Goal: Task Accomplishment & Management: Manage account settings

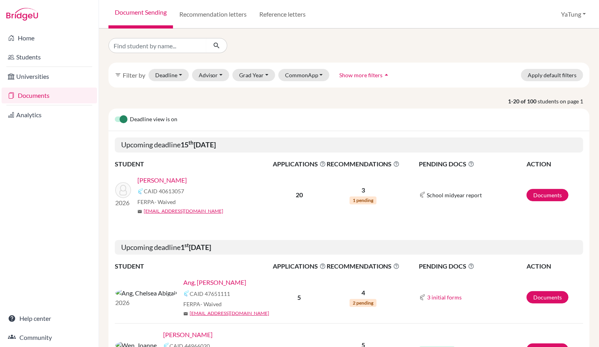
scroll to position [88, 0]
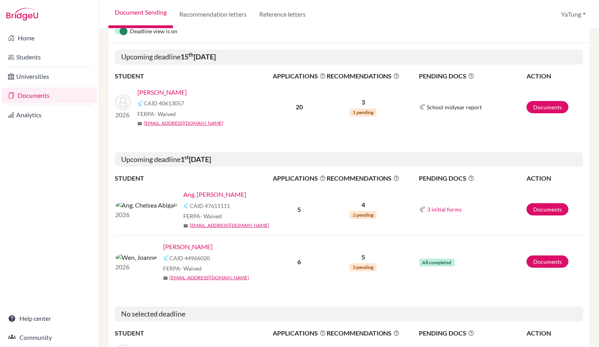
click at [365, 109] on span "1 pending" at bounding box center [363, 113] width 27 height 8
click at [358, 111] on span "1 pending" at bounding box center [363, 113] width 27 height 8
click at [449, 106] on span "School midyear report" at bounding box center [454, 107] width 55 height 8
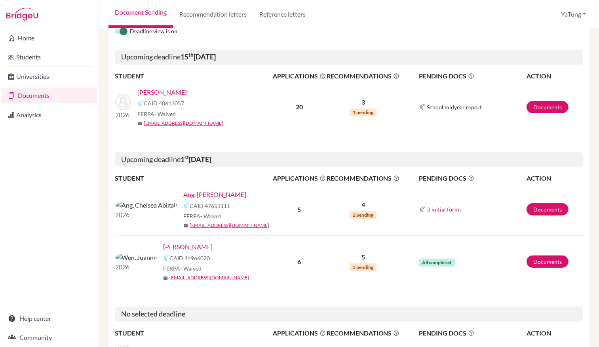
click at [422, 107] on div "School midyear report" at bounding box center [472, 107] width 107 height 10
click at [444, 106] on span "School midyear report" at bounding box center [454, 107] width 55 height 8
click at [544, 108] on link "Documents" at bounding box center [548, 107] width 42 height 12
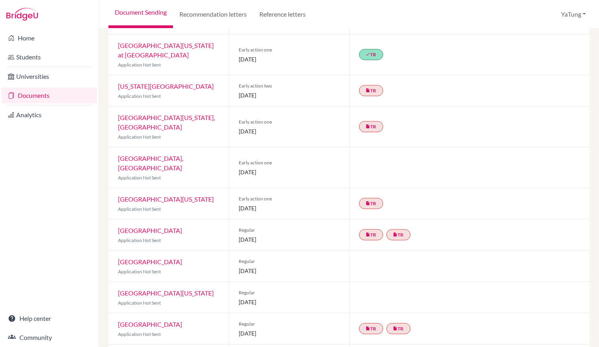
scroll to position [445, 0]
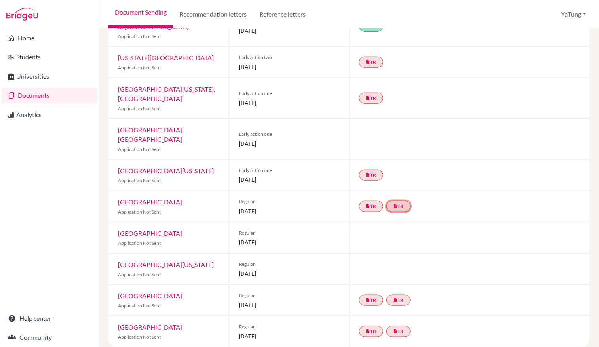
click at [397, 201] on link "insert_drive_file TR" at bounding box center [399, 206] width 24 height 11
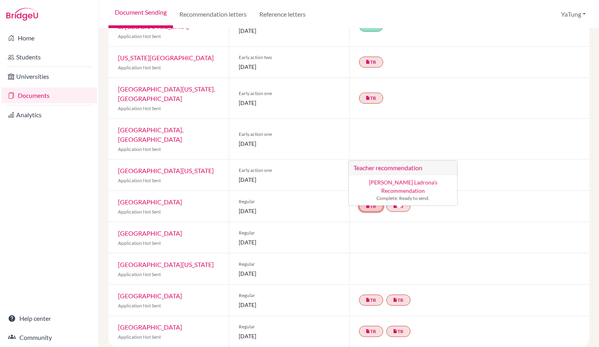
click at [375, 201] on link "insert_drive_file TR" at bounding box center [371, 206] width 24 height 11
click at [387, 187] on small "Complete. Ready to send." at bounding box center [371, 190] width 92 height 7
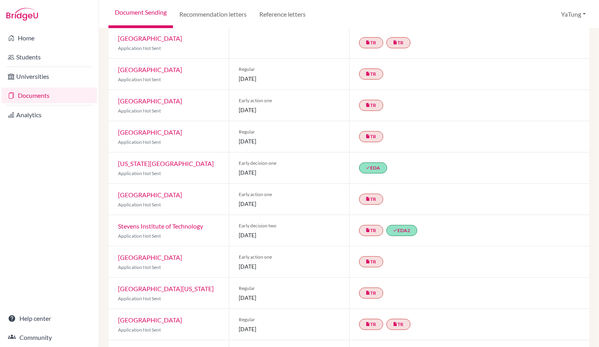
scroll to position [5, 0]
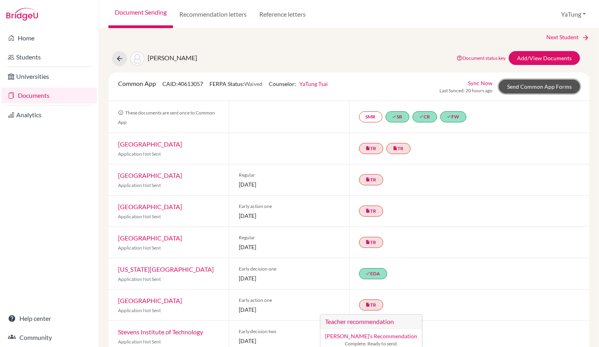
click at [545, 87] on link "Send Common App Forms" at bounding box center [539, 87] width 81 height 14
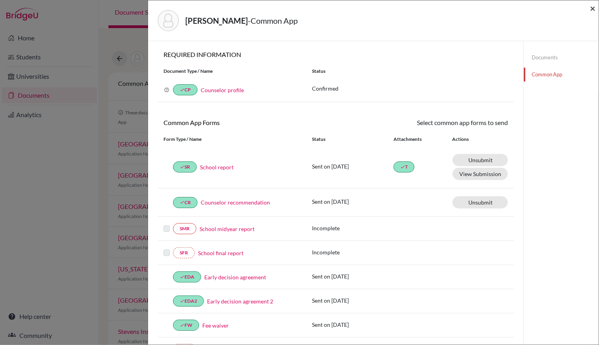
click at [592, 6] on span "×" at bounding box center [593, 7] width 6 height 11
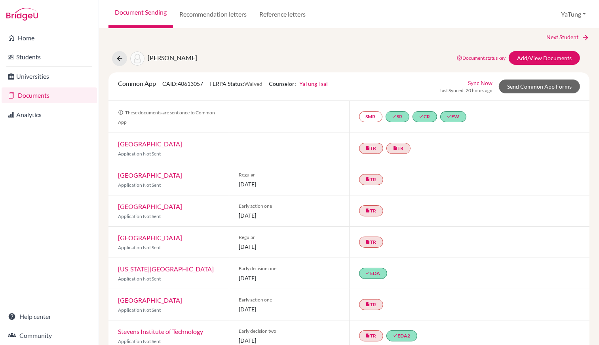
click at [17, 16] on img at bounding box center [22, 14] width 32 height 13
click at [36, 42] on link "Home" at bounding box center [49, 38] width 95 height 16
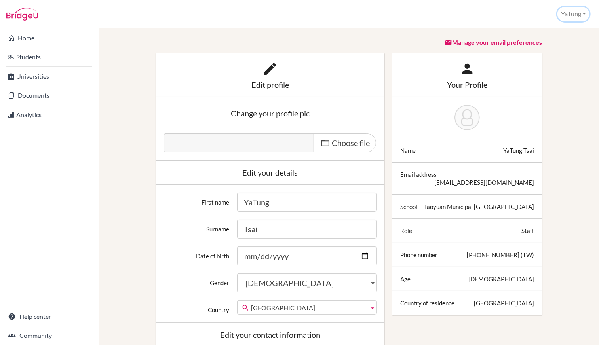
click at [575, 14] on button "YaTung" at bounding box center [574, 14] width 32 height 15
click at [557, 47] on link "School Settings" at bounding box center [558, 44] width 63 height 13
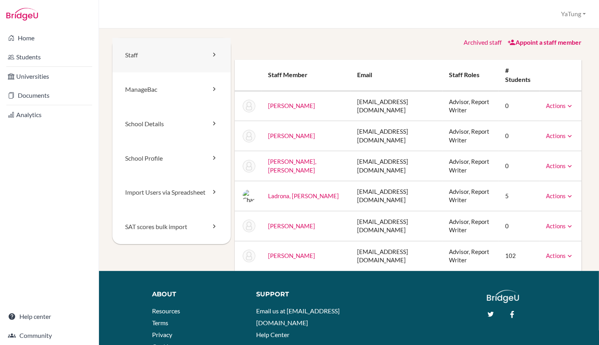
click at [168, 56] on link "Staff" at bounding box center [171, 55] width 118 height 34
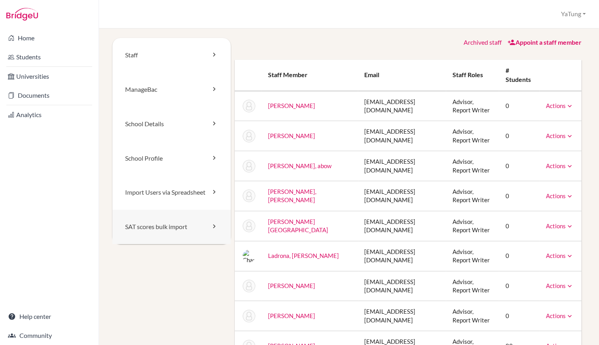
click at [191, 240] on link "SAT scores bulk import" at bounding box center [171, 227] width 118 height 34
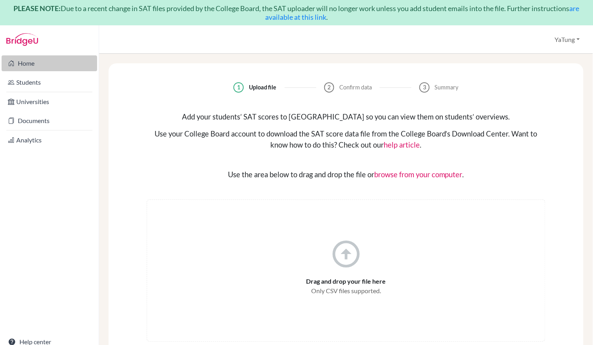
click at [25, 67] on link "Home" at bounding box center [49, 63] width 95 height 16
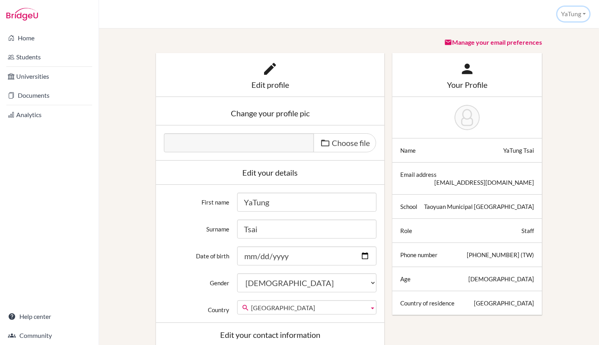
click at [577, 14] on button "YaTung" at bounding box center [574, 14] width 32 height 15
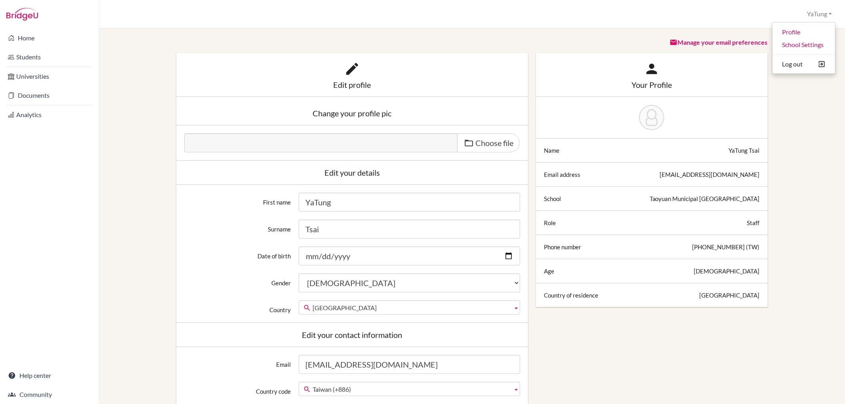
click at [599, 131] on div "Edit profile Change your profile pic Choose file Edit your details First name Y…" at bounding box center [471, 363] width 719 height 620
click at [25, 100] on link "Documents" at bounding box center [49, 96] width 95 height 16
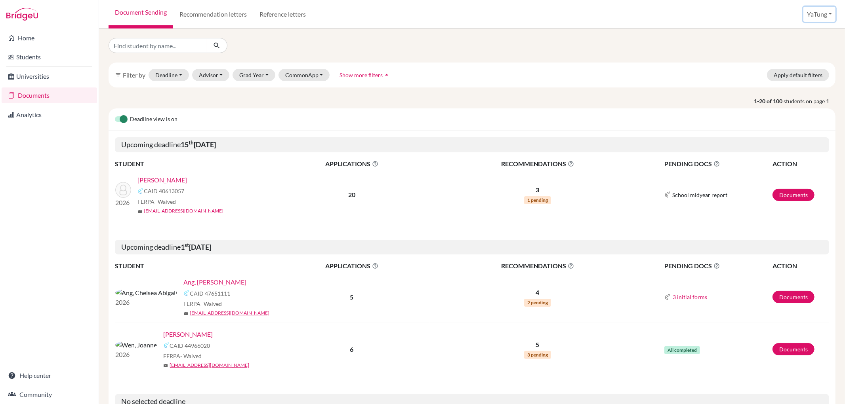
click at [814, 16] on button "YaTung" at bounding box center [819, 14] width 32 height 15
click at [719, 48] on div at bounding box center [472, 45] width 739 height 15
click at [789, 194] on link "Documents" at bounding box center [793, 195] width 42 height 12
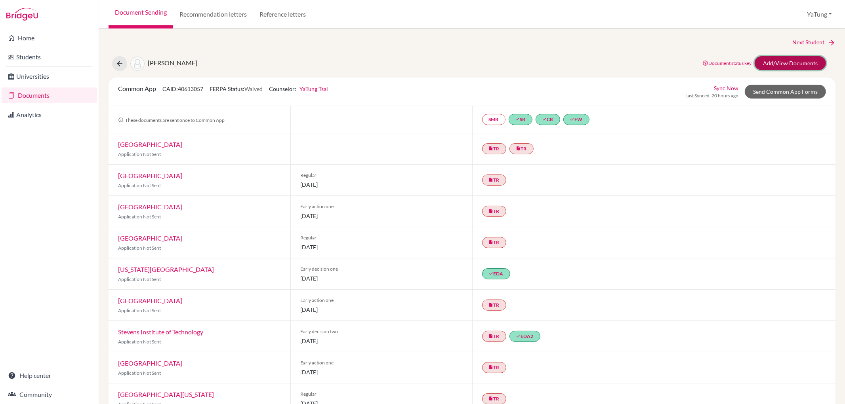
click at [783, 58] on link "Add/View Documents" at bounding box center [790, 63] width 71 height 14
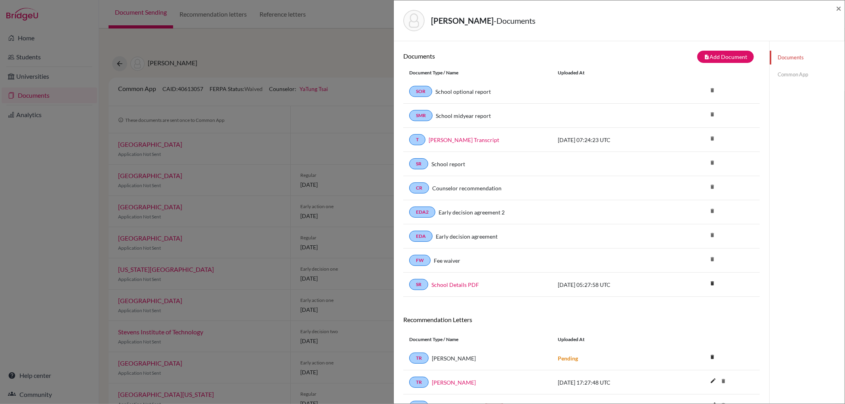
scroll to position [45, 0]
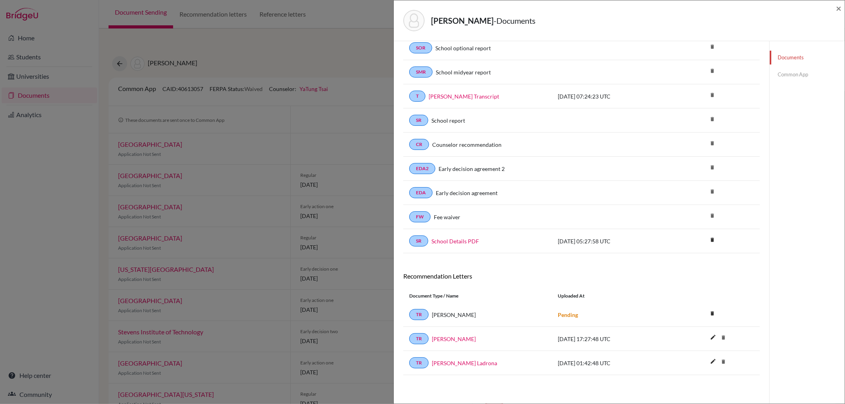
click at [783, 73] on link "Common App" at bounding box center [807, 75] width 75 height 14
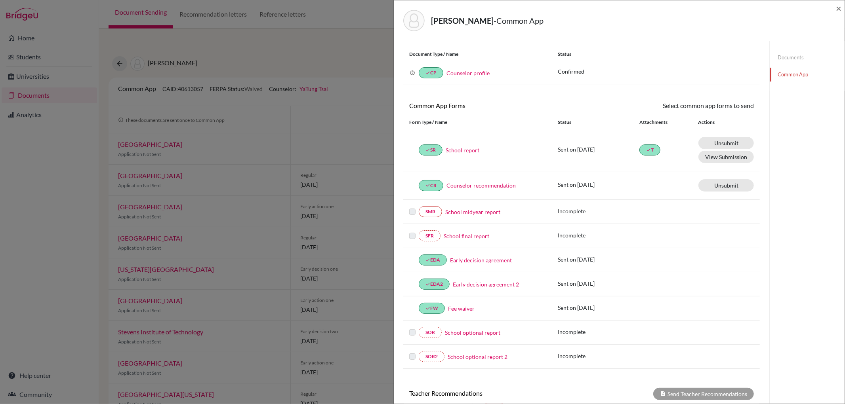
scroll to position [1, 0]
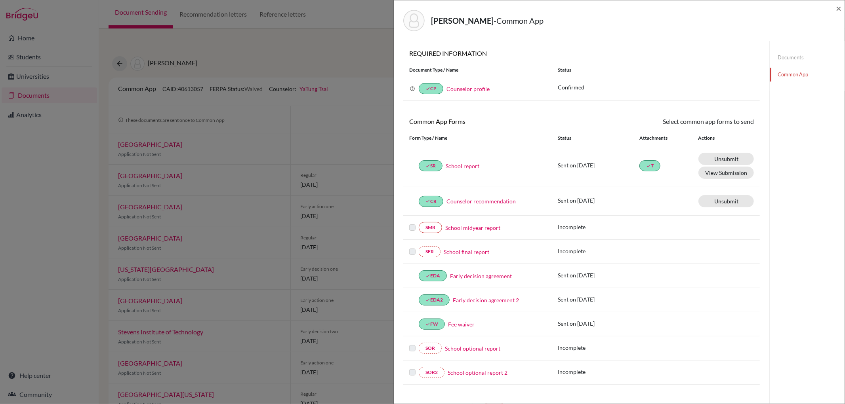
click at [474, 88] on link "Counselor profile" at bounding box center [467, 89] width 43 height 7
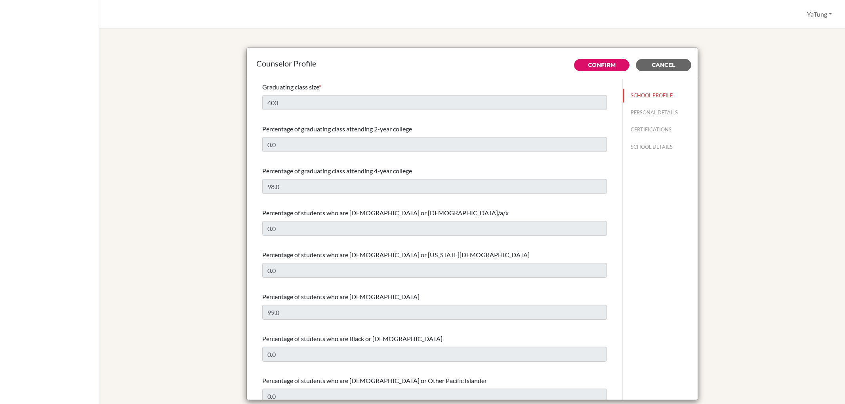
select select "1"
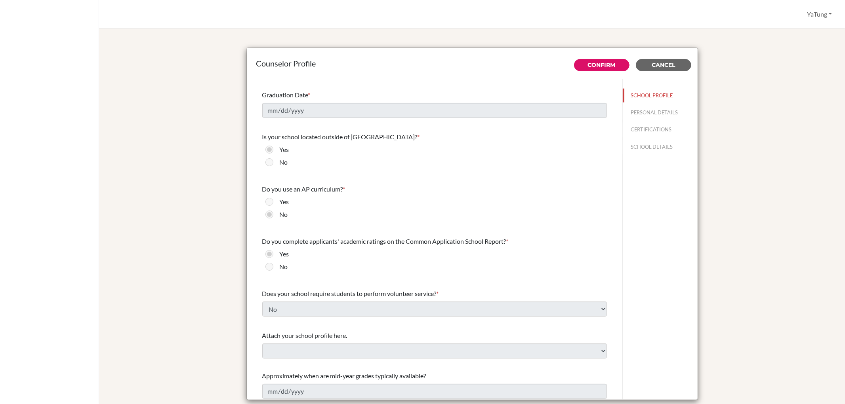
scroll to position [753, 0]
click at [659, 115] on button "PERSONAL DETAILS" at bounding box center [660, 113] width 75 height 14
type input "YaTung"
type input "Tsai"
type input "University Counselor"
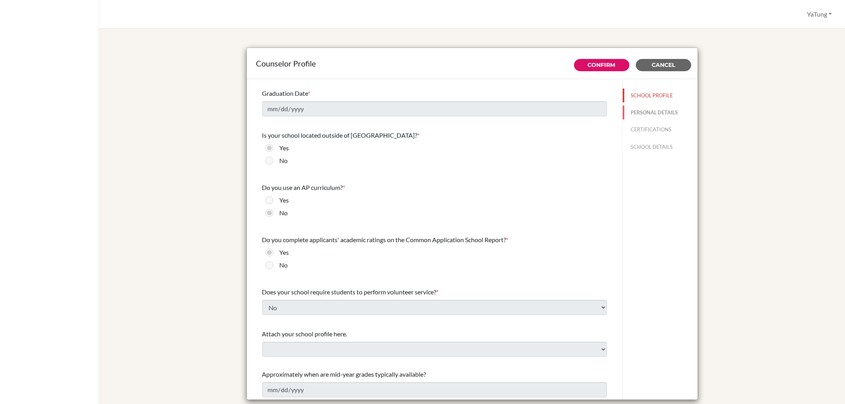
type input "886.0958018400"
type input "[EMAIL_ADDRESS][DOMAIN_NAME]"
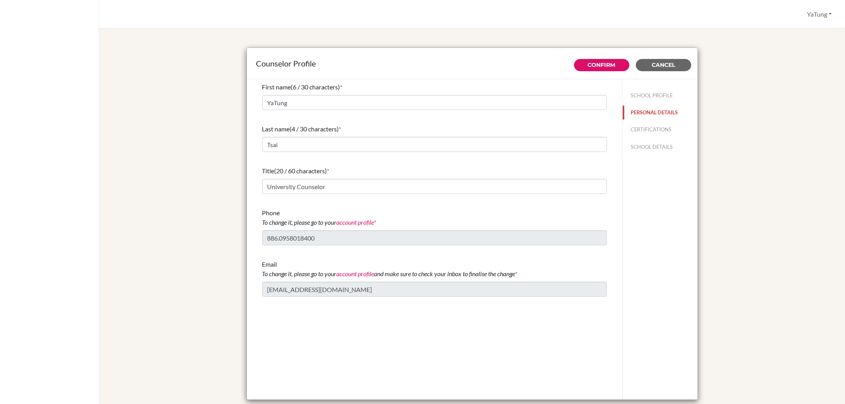
scroll to position [0, 0]
click at [656, 130] on button "CERTIFICATIONS" at bounding box center [660, 130] width 75 height 14
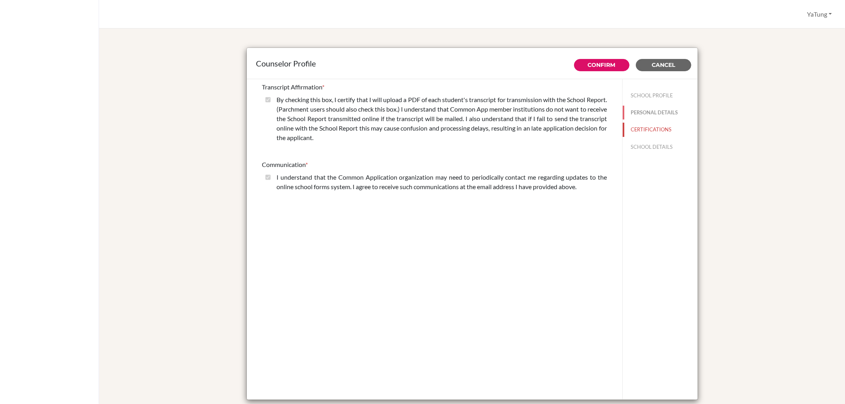
click at [646, 116] on button "PERSONAL DETAILS" at bounding box center [660, 113] width 75 height 14
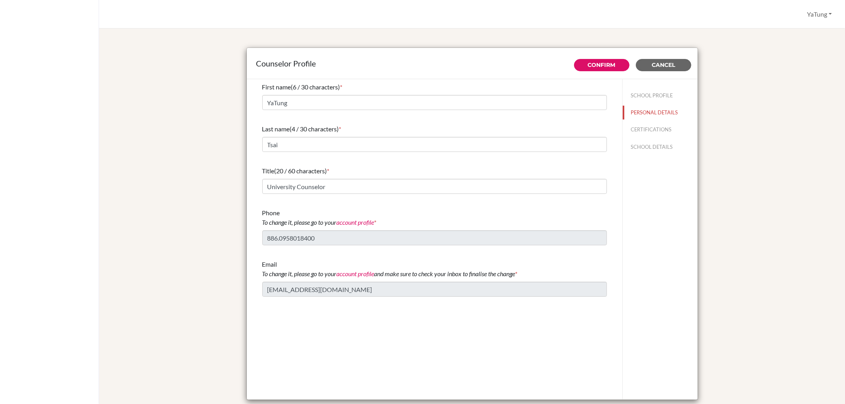
click at [650, 120] on div "SCHOOL PROFILE PERSONAL DETAILS CERTIFICATIONS SCHOOL DETAILS" at bounding box center [660, 119] width 75 height 81
click at [639, 133] on button "CERTIFICATIONS" at bounding box center [660, 130] width 75 height 14
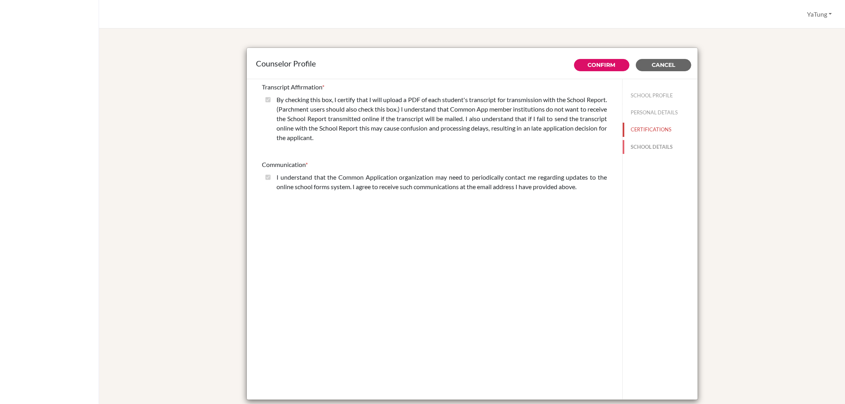
click at [642, 148] on button "SCHOOL DETAILS" at bounding box center [660, 147] width 75 height 14
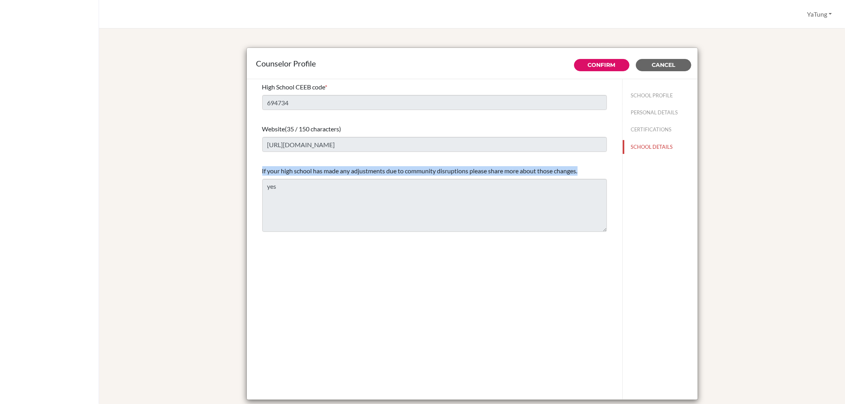
drag, startPoint x: 582, startPoint y: 164, endPoint x: 254, endPoint y: 173, distance: 328.1
click at [254, 173] on div "High School CEEB code * 694734 Website (35 / 150 characters) https://www.dysh.t…" at bounding box center [435, 157] width 364 height 156
copy span "If your high school has made any adjustments due to community disruptions pleas…"
click at [656, 128] on button "CERTIFICATIONS" at bounding box center [660, 130] width 75 height 14
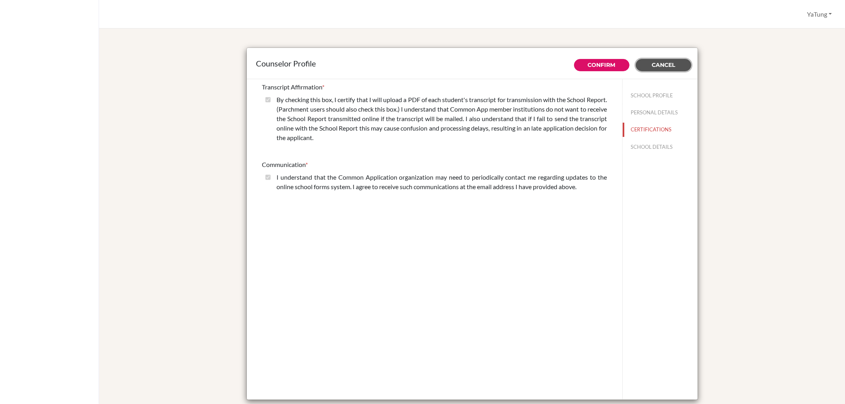
click at [673, 66] on button "Cancel" at bounding box center [663, 65] width 55 height 12
click at [651, 93] on button "SCHOOL PROFILE" at bounding box center [660, 96] width 75 height 14
select select "1"
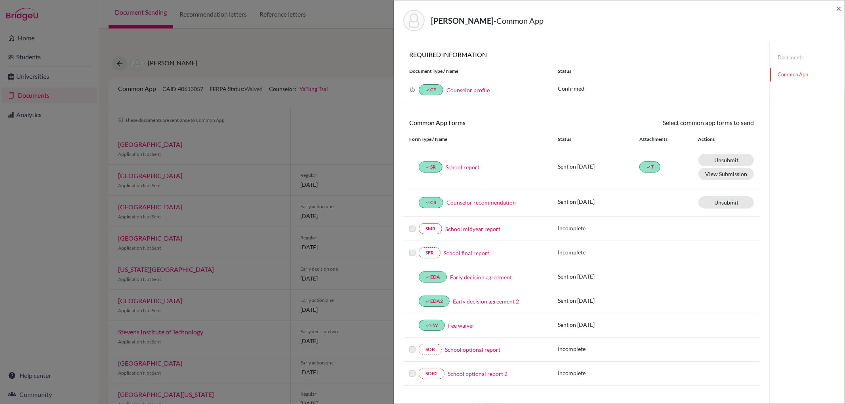
click at [465, 92] on link "Counselor profile" at bounding box center [467, 90] width 43 height 7
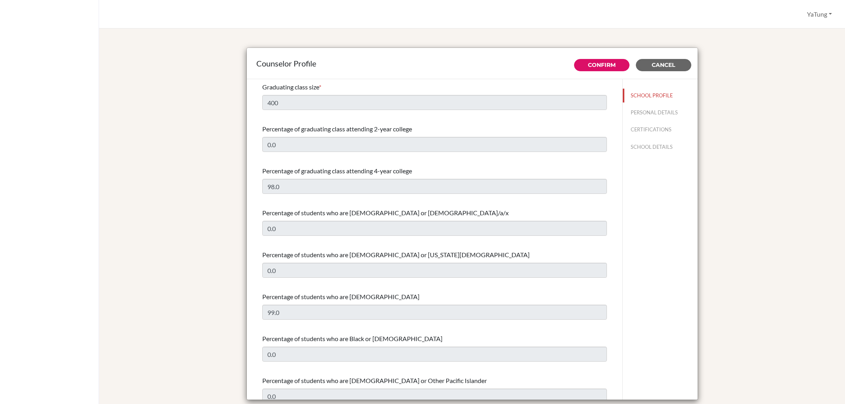
select select "1"
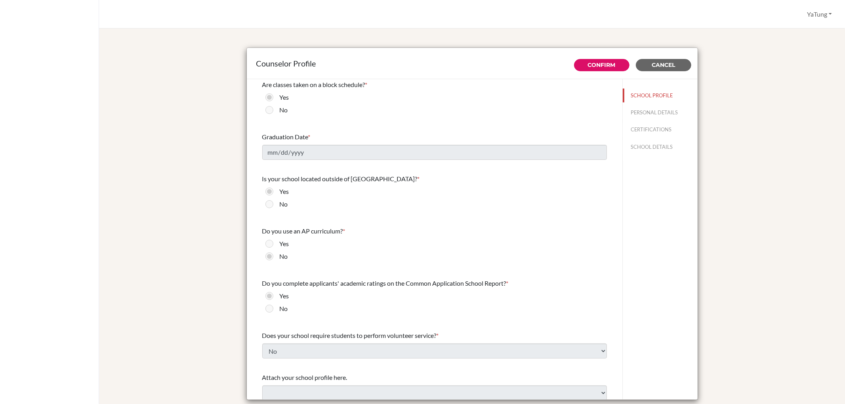
scroll to position [753, 0]
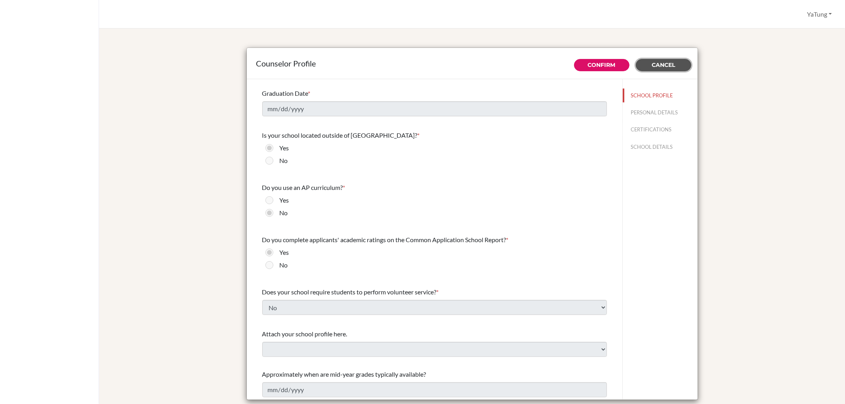
click at [671, 61] on span "Cancel" at bounding box center [663, 64] width 23 height 7
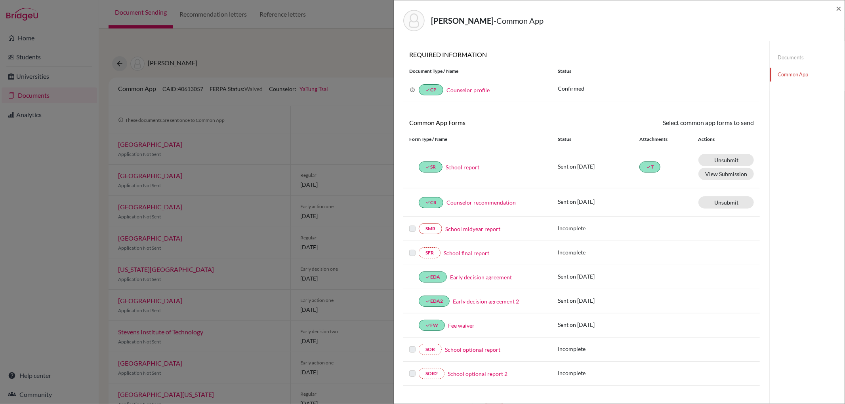
click at [565, 88] on p "Confirmed" at bounding box center [656, 88] width 196 height 8
click at [463, 88] on link "Counselor profile" at bounding box center [467, 90] width 43 height 7
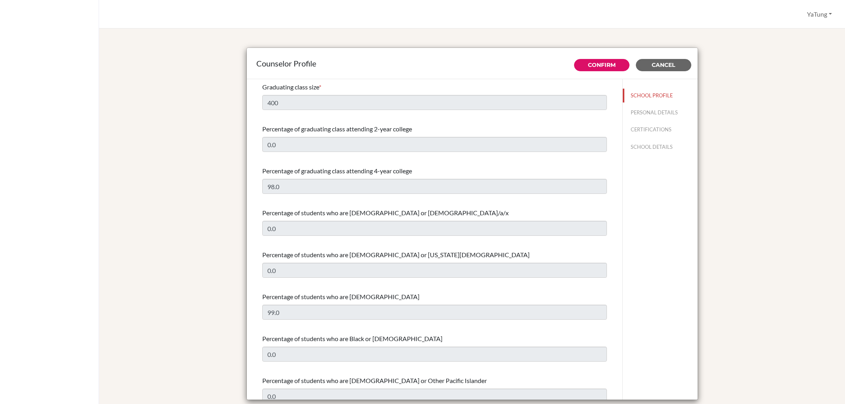
select select "1"
click at [678, 60] on button "Cancel" at bounding box center [663, 65] width 55 height 12
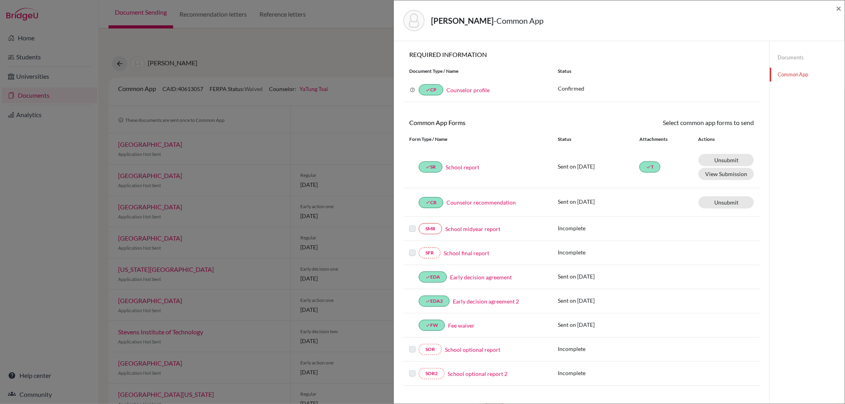
click at [412, 90] on icon at bounding box center [413, 90] width 6 height 6
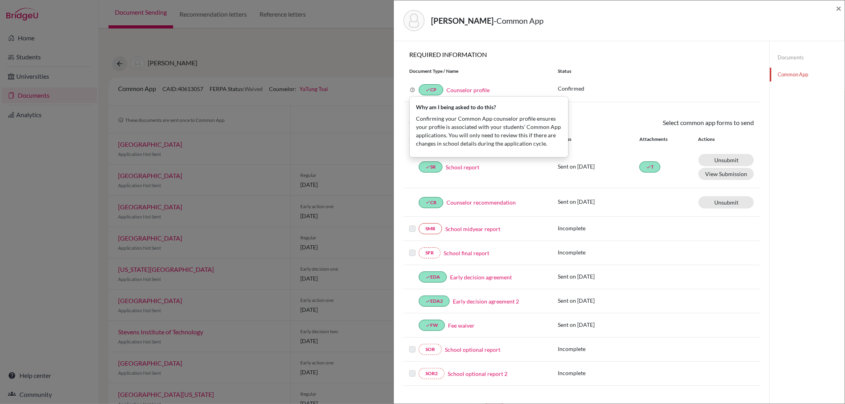
drag, startPoint x: 414, startPoint y: 117, endPoint x: 532, endPoint y: 144, distance: 120.4
click at [531, 144] on div "Why am I being asked to do this? Confirming your Common App counselor profile e…" at bounding box center [489, 127] width 158 height 54
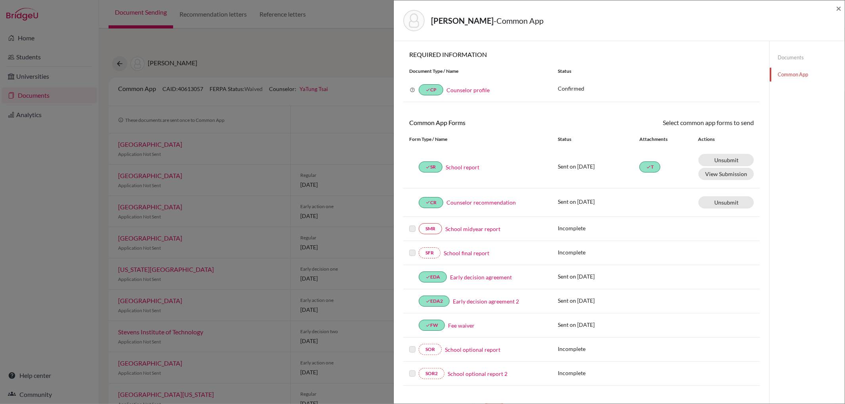
click at [411, 89] on icon at bounding box center [413, 90] width 6 height 6
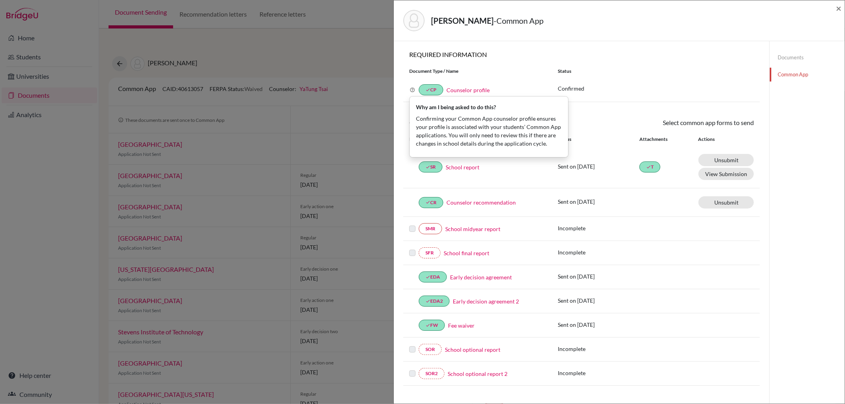
drag, startPoint x: 414, startPoint y: 102, endPoint x: 524, endPoint y: 141, distance: 116.7
click at [524, 141] on div "Why am I being asked to do this? Confirming your Common App counselor profile e…" at bounding box center [489, 127] width 158 height 54
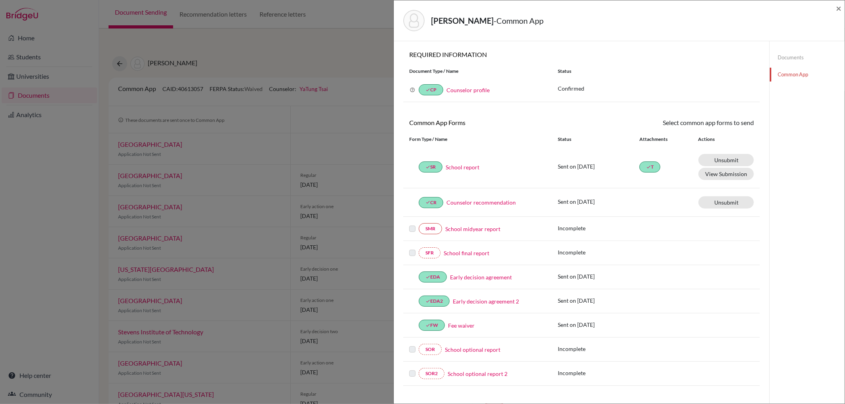
click at [412, 89] on icon at bounding box center [413, 90] width 6 height 6
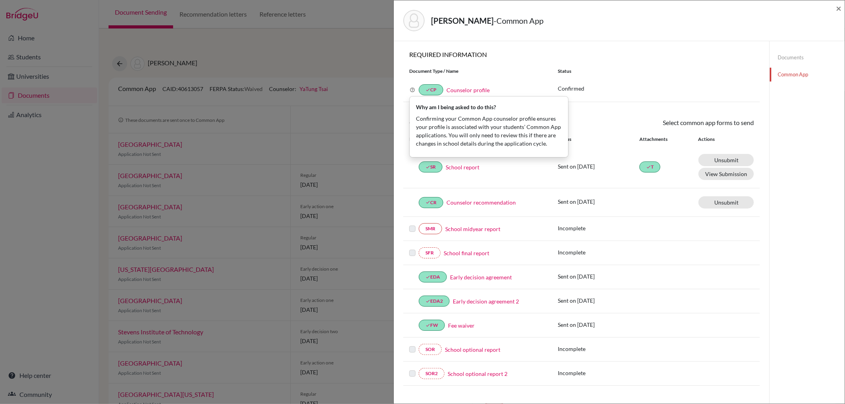
click at [785, 57] on link "Documents" at bounding box center [807, 58] width 75 height 14
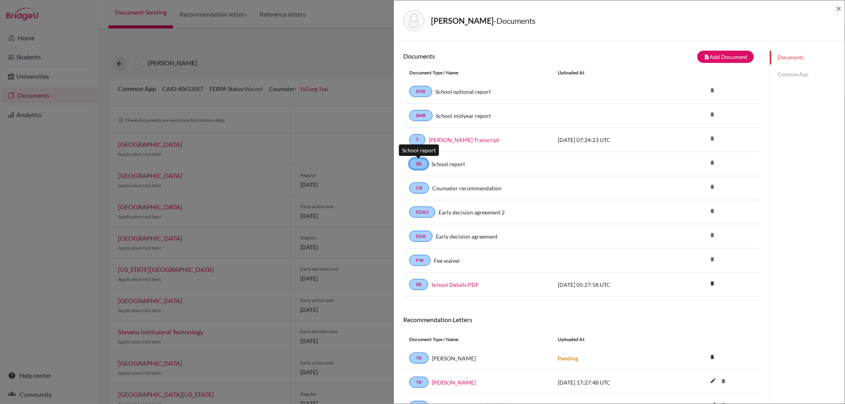
click at [419, 168] on link "SR" at bounding box center [418, 163] width 19 height 11
click at [416, 162] on link "SR" at bounding box center [418, 163] width 19 height 11
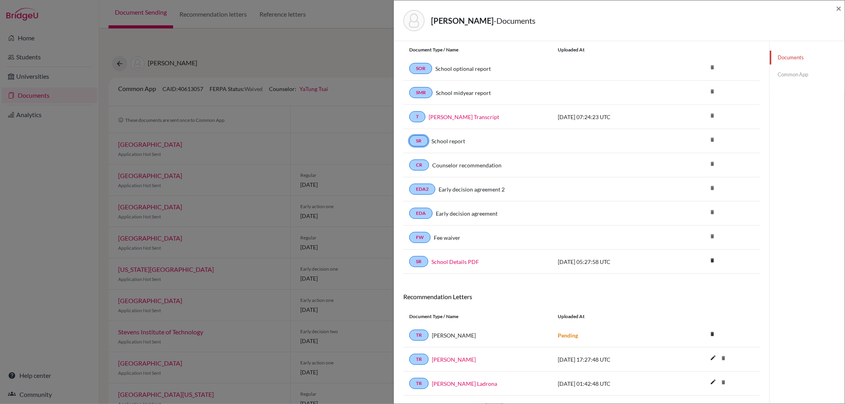
scroll to position [45, 0]
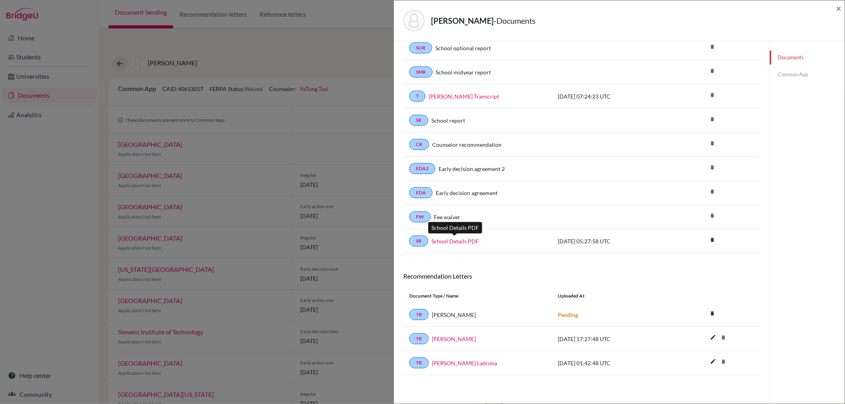
click at [454, 241] on link "School Details PDF" at bounding box center [455, 241] width 48 height 8
click at [605, 232] on div "SR School Details PDF 2025-10-01 05:27:58 UTC delete Delete this document? Canc…" at bounding box center [581, 241] width 356 height 24
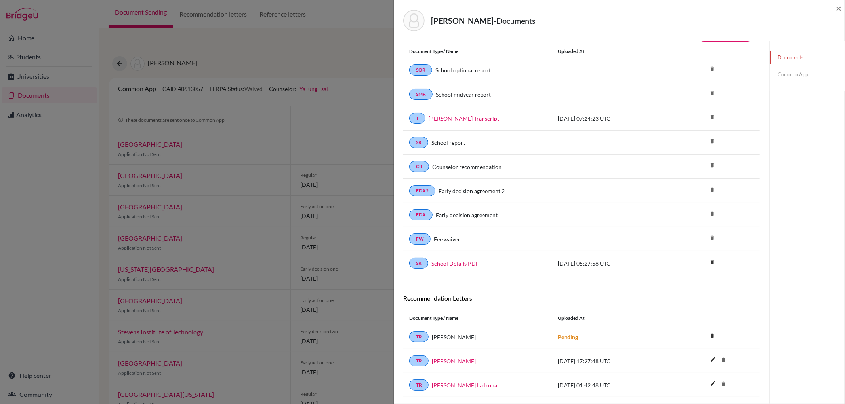
scroll to position [0, 0]
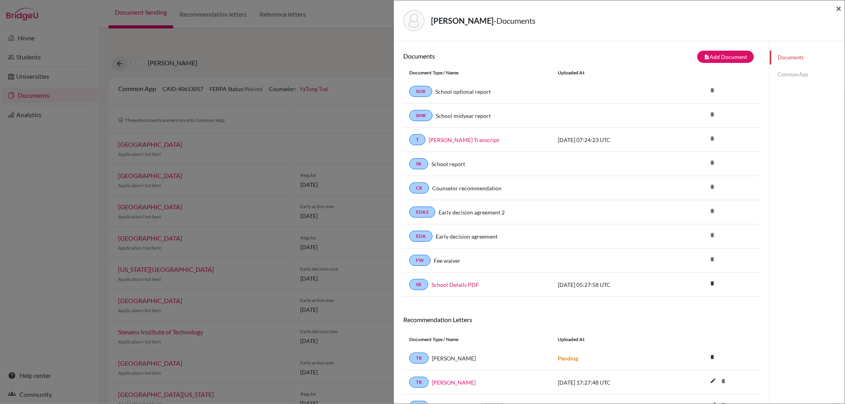
click at [836, 7] on span "×" at bounding box center [839, 7] width 6 height 11
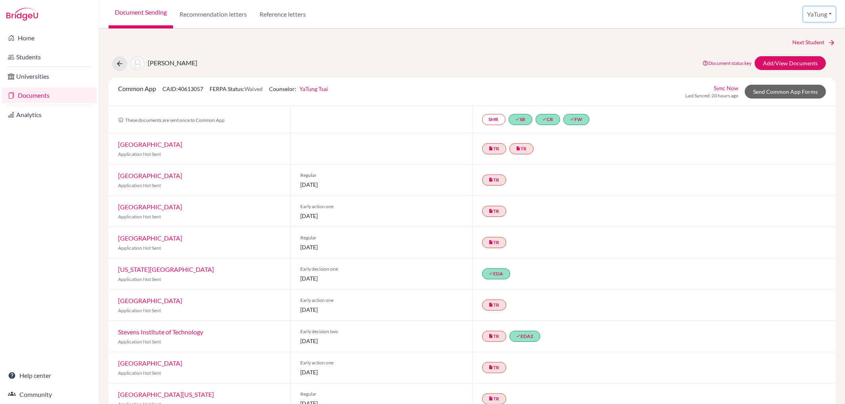
click at [821, 14] on button "YaTung" at bounding box center [819, 14] width 32 height 15
click at [800, 43] on link "School Settings" at bounding box center [805, 45] width 63 height 13
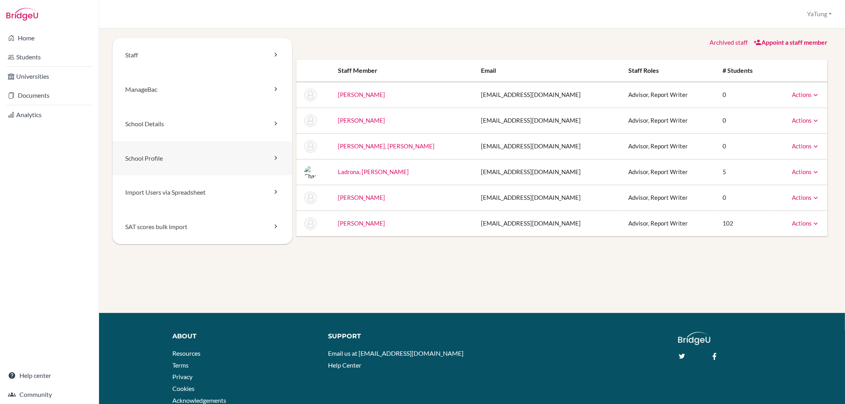
click at [205, 152] on link "School Profile" at bounding box center [202, 158] width 180 height 34
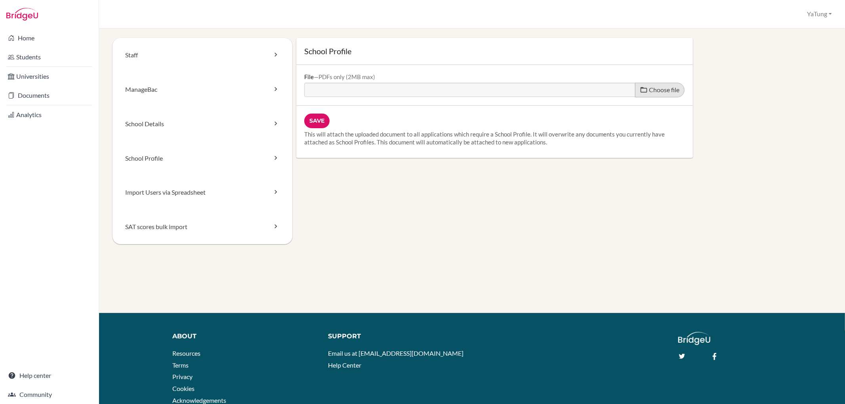
click at [662, 90] on span "Choose file" at bounding box center [664, 90] width 30 height 8
click at [425, 90] on input "Choose file" at bounding box center [364, 87] width 121 height 9
type input "C:\fakepath\DYISHschool profile 1014.pdf"
type input "DYISHschool profile 1014.pdf"
click at [302, 120] on div "Save This will attach the uploaded document to all applications which require a…" at bounding box center [494, 132] width 396 height 52
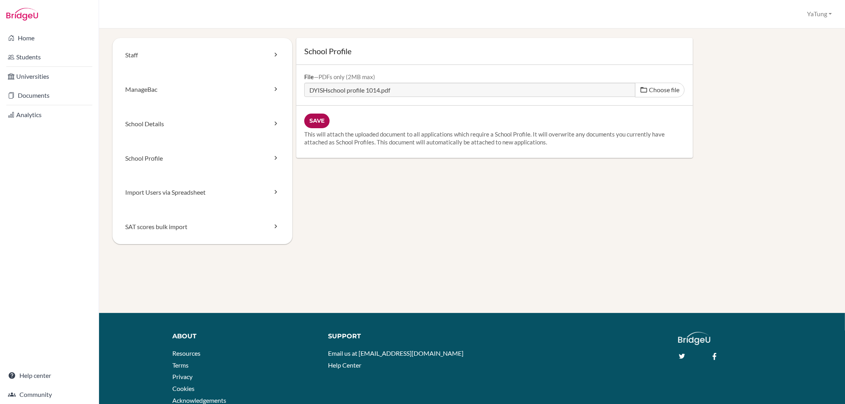
click at [310, 120] on input "Save" at bounding box center [316, 121] width 25 height 15
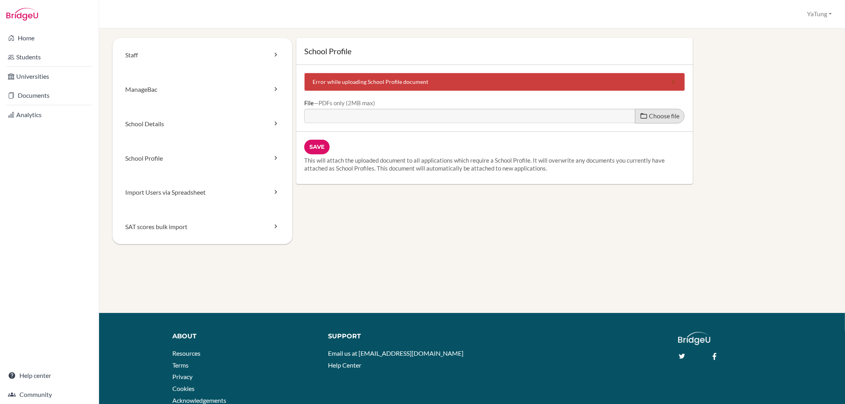
click at [655, 117] on span "Choose file" at bounding box center [664, 116] width 30 height 8
click at [425, 117] on input "Choose file" at bounding box center [364, 113] width 121 height 9
type input "C:\fakepath\DYISHschool profile 1014_compressed.pdf"
type input "DYISHschool profile 1014_compressed.pdf"
click at [315, 147] on input "Save" at bounding box center [316, 147] width 25 height 15
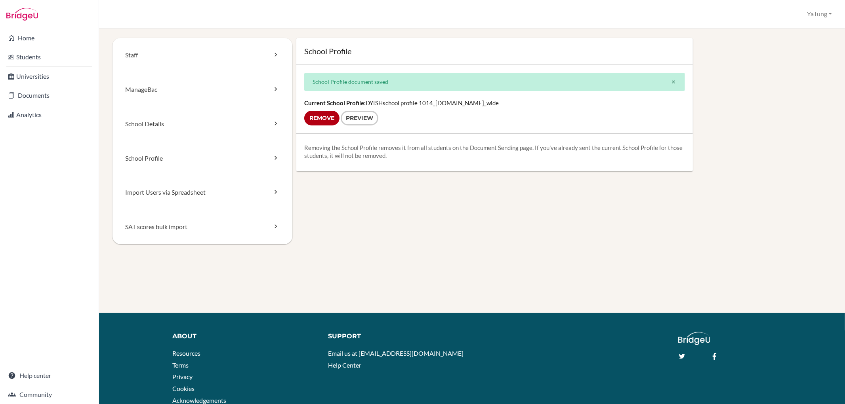
click at [380, 97] on div "Current School Profile: DYISHschool profile 1014_[DOMAIN_NAME]_wide Remove Prev…" at bounding box center [494, 112] width 396 height 42
click at [248, 199] on link "Import Users via Spreadsheet" at bounding box center [202, 192] width 180 height 34
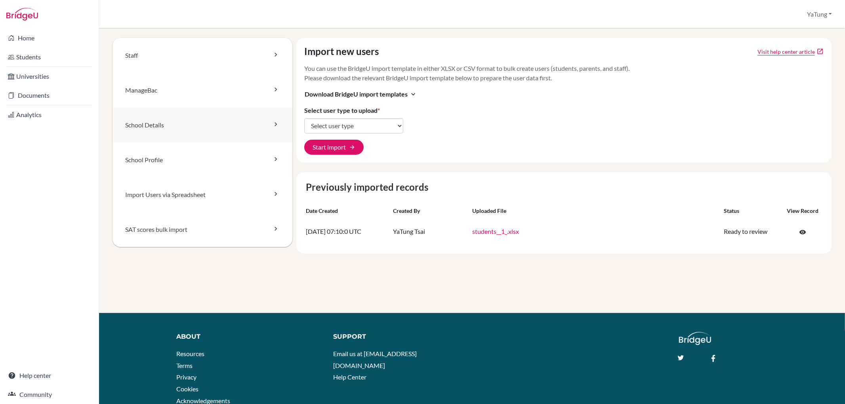
click at [185, 124] on link "School Details" at bounding box center [202, 125] width 180 height 35
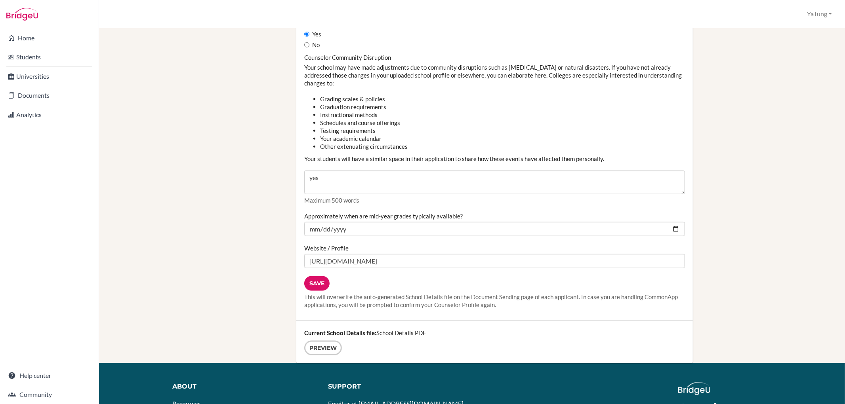
scroll to position [829, 0]
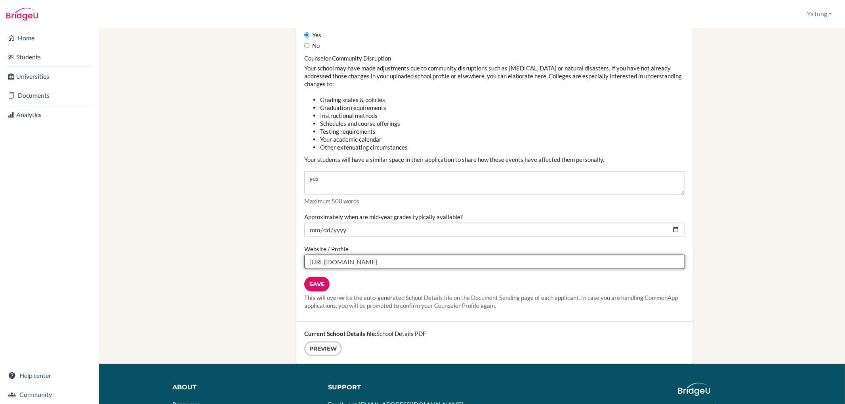
click at [423, 261] on input "[URL][DOMAIN_NAME]" at bounding box center [494, 262] width 381 height 14
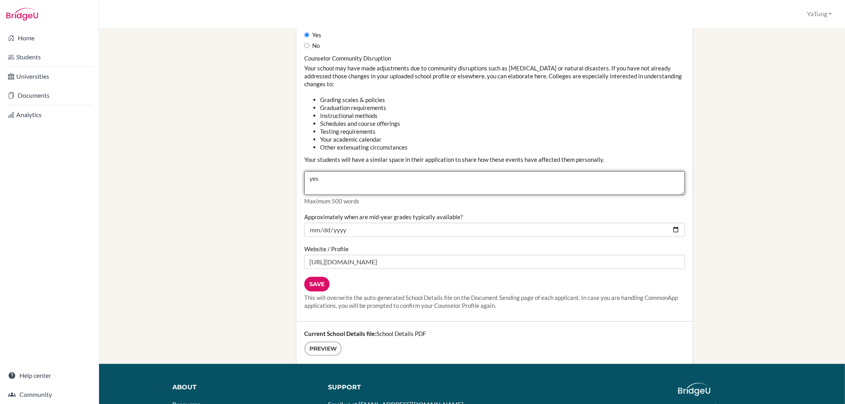
click at [336, 180] on textarea "yes" at bounding box center [494, 183] width 381 height 24
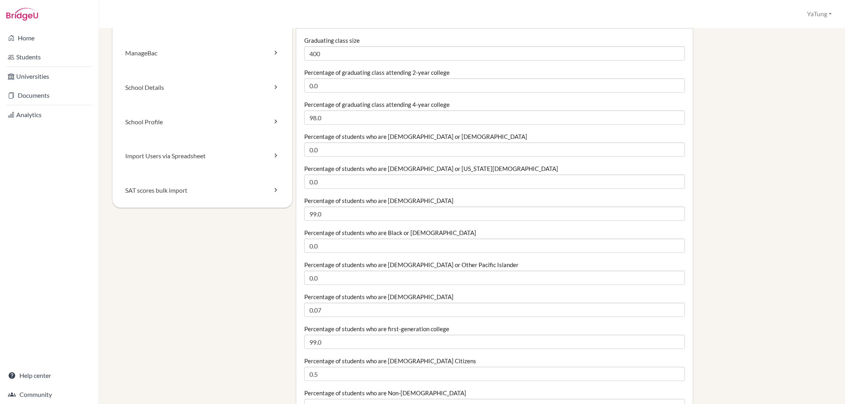
scroll to position [0, 0]
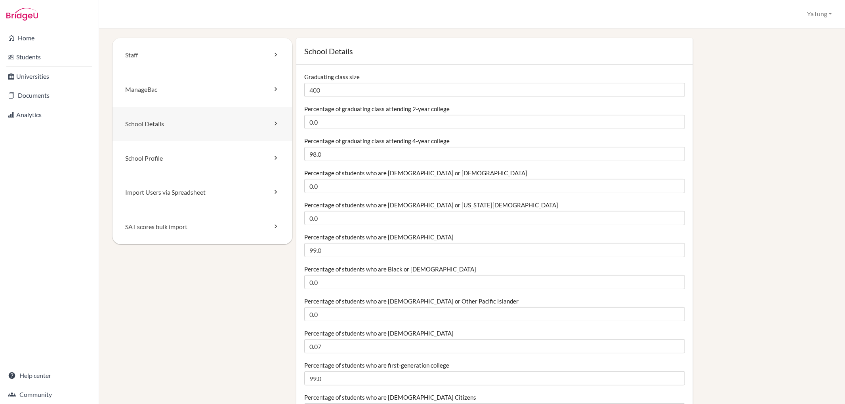
click at [204, 118] on link "School Details" at bounding box center [202, 124] width 180 height 34
click at [223, 132] on link "School Details" at bounding box center [202, 124] width 180 height 34
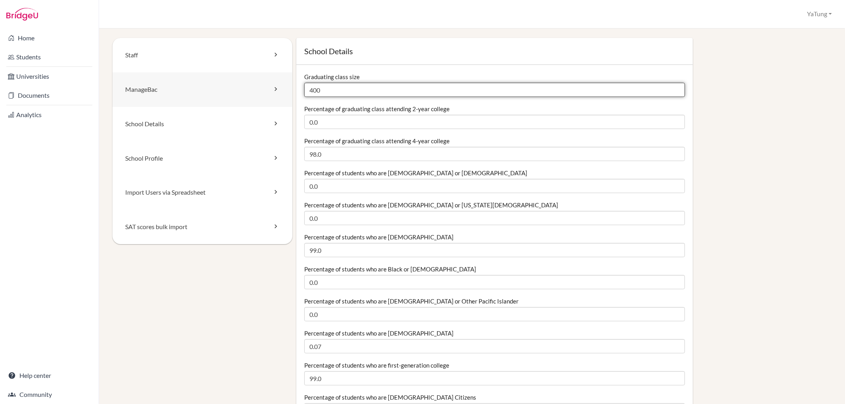
drag, startPoint x: 333, startPoint y: 92, endPoint x: 224, endPoint y: 93, distance: 109.7
type input "470"
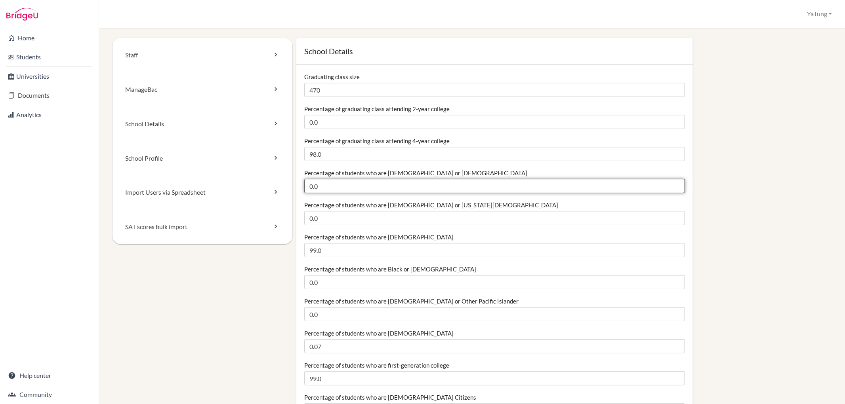
click at [390, 184] on input "0.0" at bounding box center [494, 186] width 381 height 14
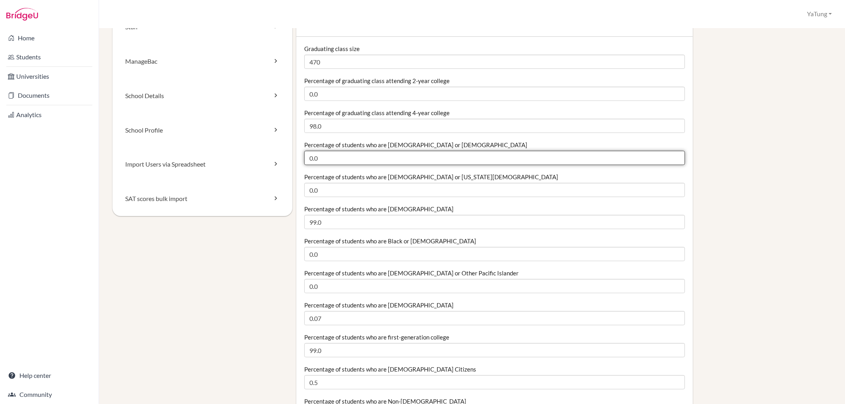
scroll to position [44, 0]
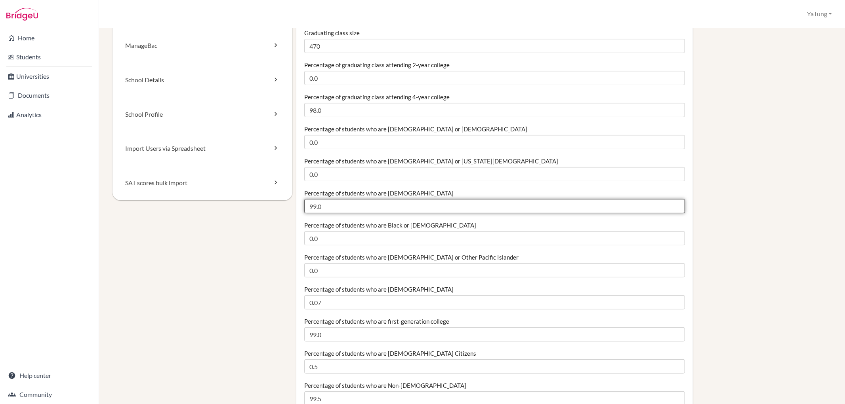
click at [392, 204] on input "99.0" at bounding box center [494, 206] width 381 height 14
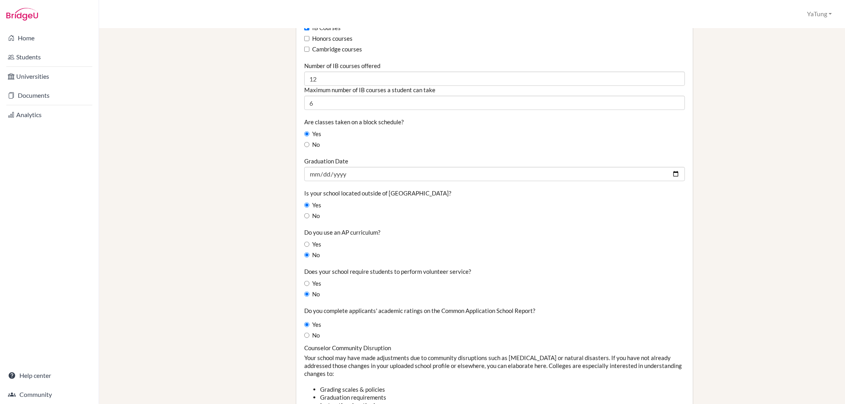
scroll to position [528, 0]
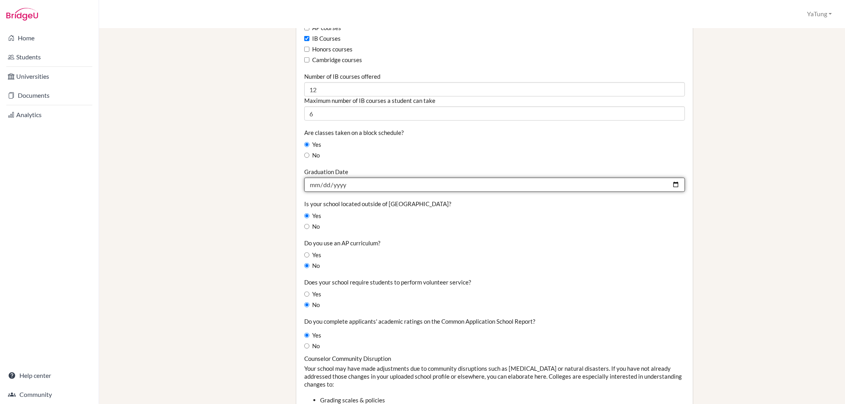
click at [668, 183] on input "2024-06-01" at bounding box center [494, 185] width 381 height 14
click at [240, 255] on div "Staff ManageBac School Details School Profile Import Users via Spreadsheet SAT …" at bounding box center [471, 87] width 719 height 1155
click at [670, 183] on input "2025-06-01" at bounding box center [494, 185] width 381 height 14
type input "2026-06-01"
click at [541, 232] on fieldset "Graduating class size 470 Percentage of graduating class attending 2-year colle…" at bounding box center [494, 57] width 381 height 1025
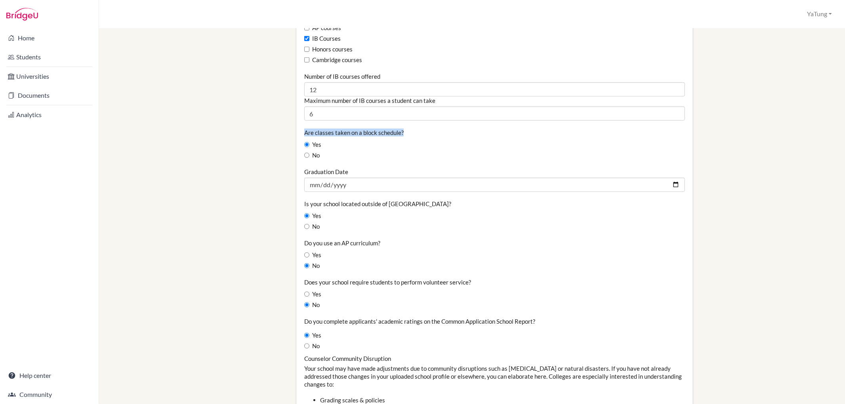
drag, startPoint x: 405, startPoint y: 135, endPoint x: 297, endPoint y: 135, distance: 107.7
click at [297, 135] on div "Graduating class size 470 Percentage of graduating class attending 2-year colle…" at bounding box center [494, 79] width 396 height 1085
copy label "Are classes taken on a block schedule?"
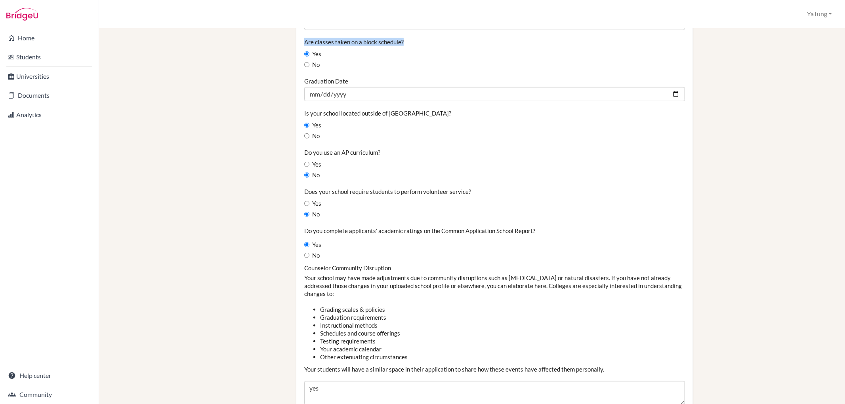
scroll to position [660, 0]
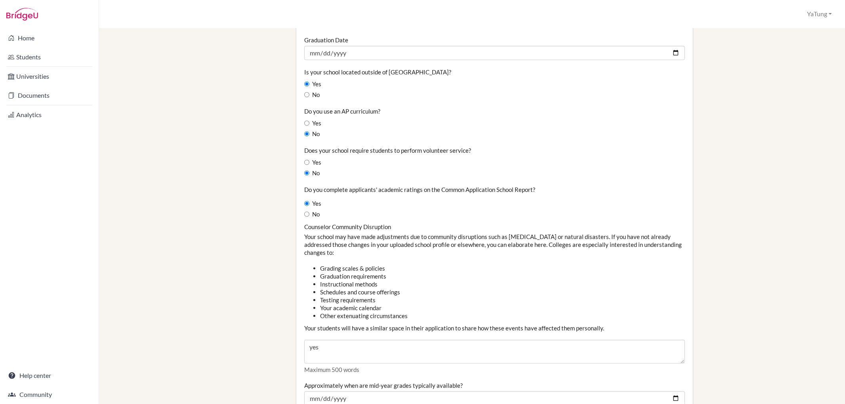
click at [402, 172] on div "No" at bounding box center [494, 173] width 381 height 9
drag, startPoint x: 299, startPoint y: 190, endPoint x: 553, endPoint y: 191, distance: 253.9
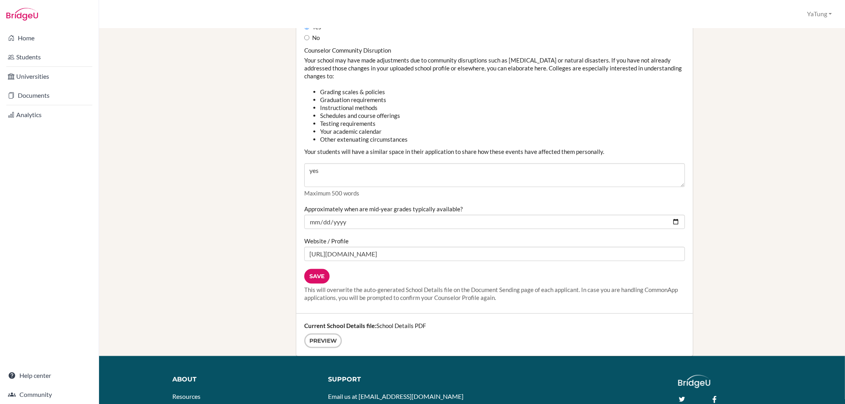
scroll to position [836, 0]
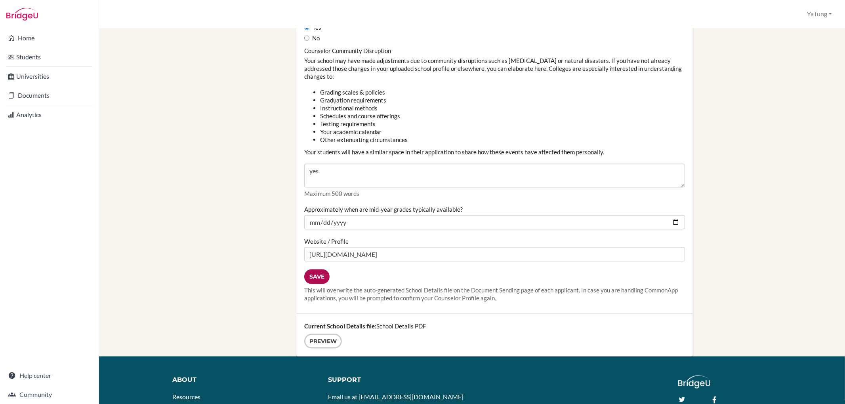
click at [310, 275] on input "Save" at bounding box center [316, 277] width 25 height 15
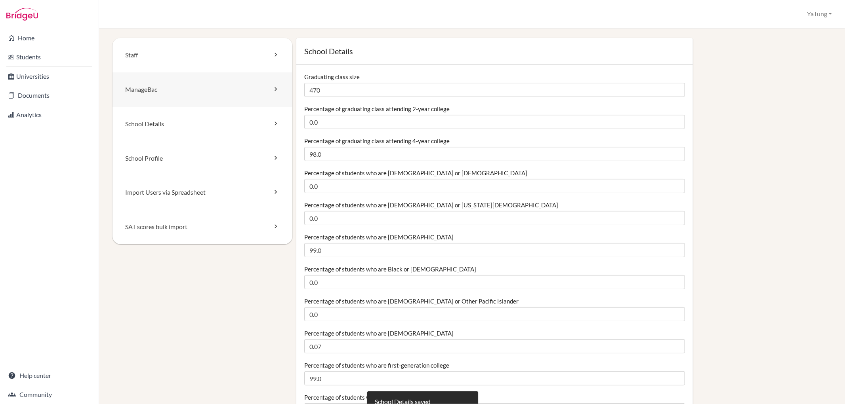
click at [147, 94] on link "ManageBac" at bounding box center [202, 89] width 180 height 34
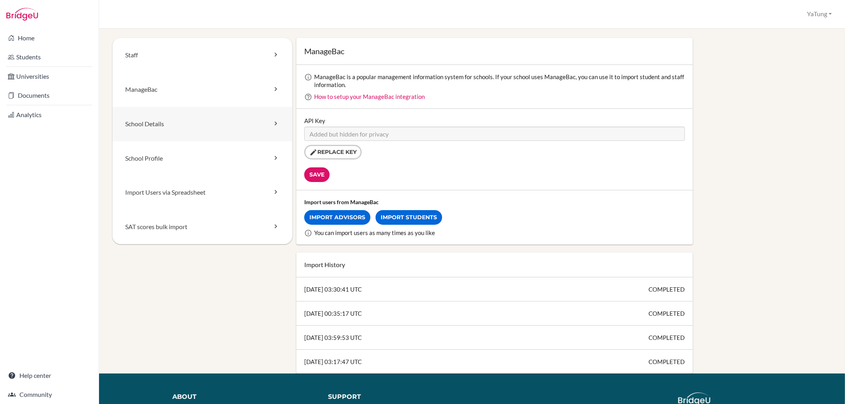
click at [136, 137] on link "School Details" at bounding box center [202, 124] width 180 height 34
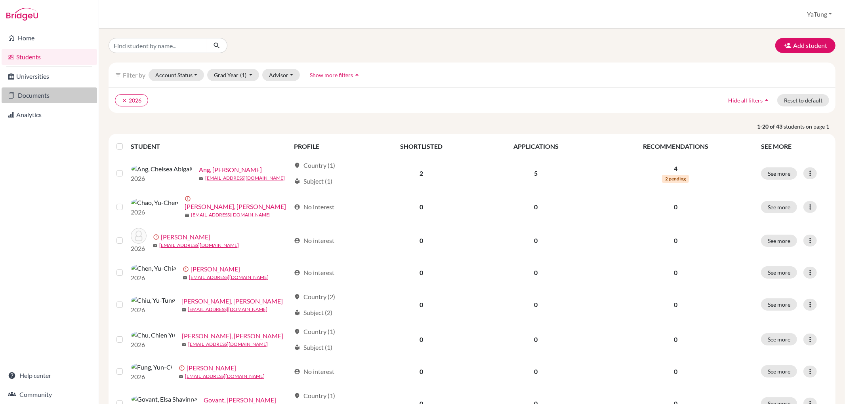
click at [34, 94] on link "Documents" at bounding box center [49, 96] width 95 height 16
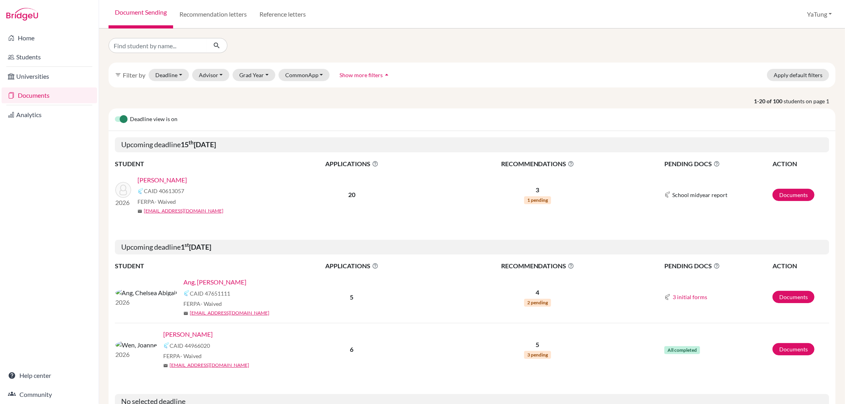
click at [530, 197] on span "1 pending" at bounding box center [537, 200] width 27 height 8
drag, startPoint x: 503, startPoint y: 164, endPoint x: 545, endPoint y: 164, distance: 42.0
click at [545, 164] on span "RECOMMENDATIONS This column indicated the total number of recommendations for a…" at bounding box center [537, 164] width 215 height 10
click at [159, 179] on link "[PERSON_NAME]" at bounding box center [162, 180] width 50 height 10
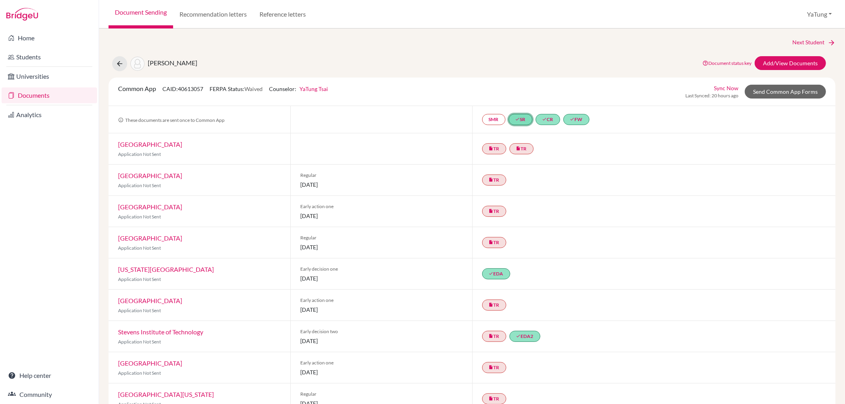
click at [521, 119] on link "done SR" at bounding box center [521, 119] width 24 height 11
click at [516, 86] on link "School Details PDF" at bounding box center [516, 86] width 48 height 7
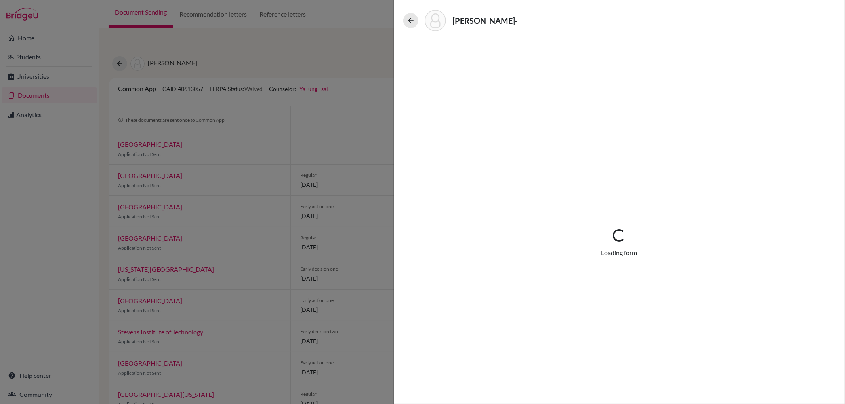
select select "1"
select select "687808"
select select "0"
select select "1"
select select "5"
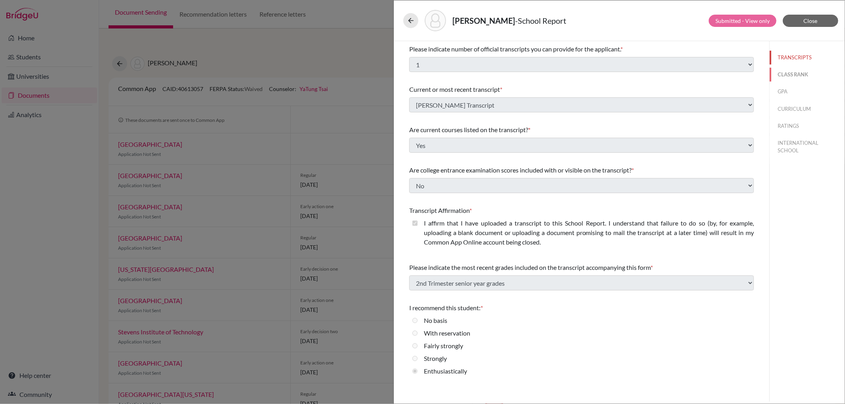
click at [791, 74] on button "CLASS RANK" at bounding box center [807, 75] width 75 height 14
select select "5"
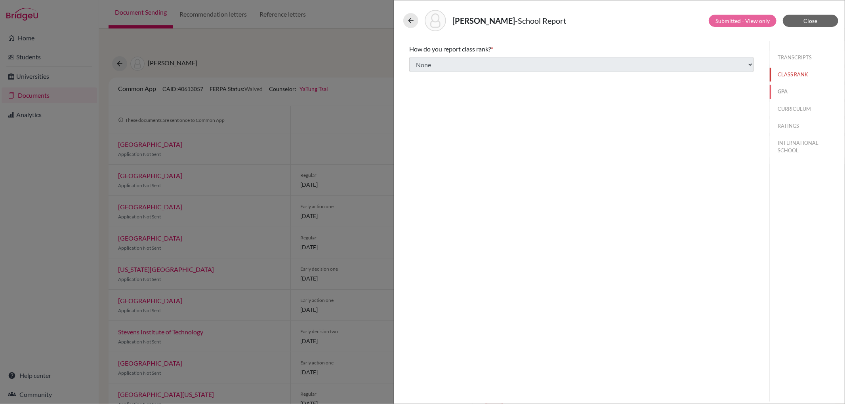
click at [789, 85] on button "GPA" at bounding box center [807, 92] width 75 height 14
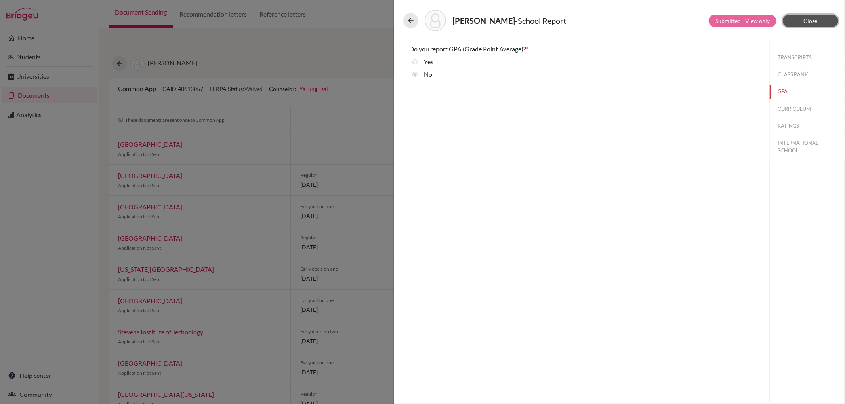
click at [824, 20] on button "Close" at bounding box center [810, 21] width 55 height 12
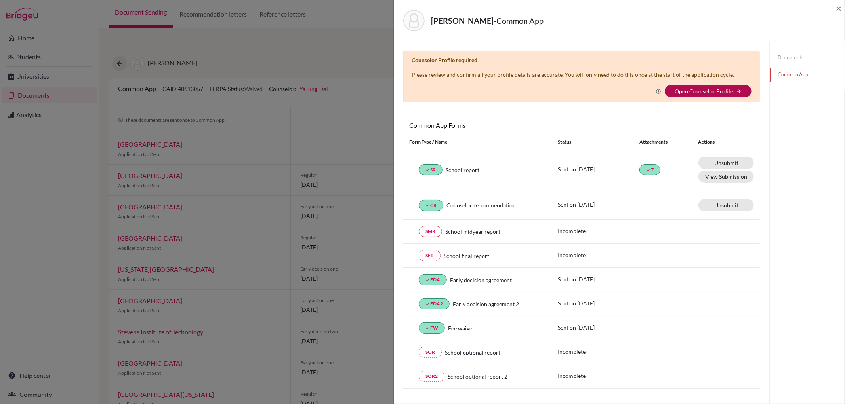
click at [699, 92] on link "Open Counselor Profile" at bounding box center [703, 91] width 58 height 7
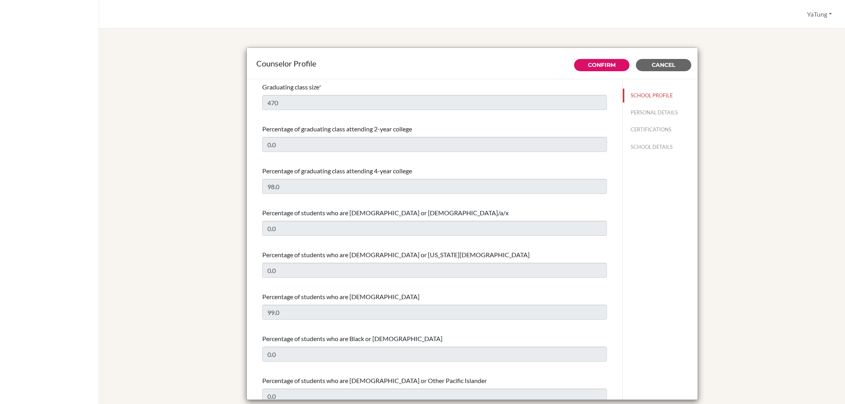
select select "1"
select select "354474"
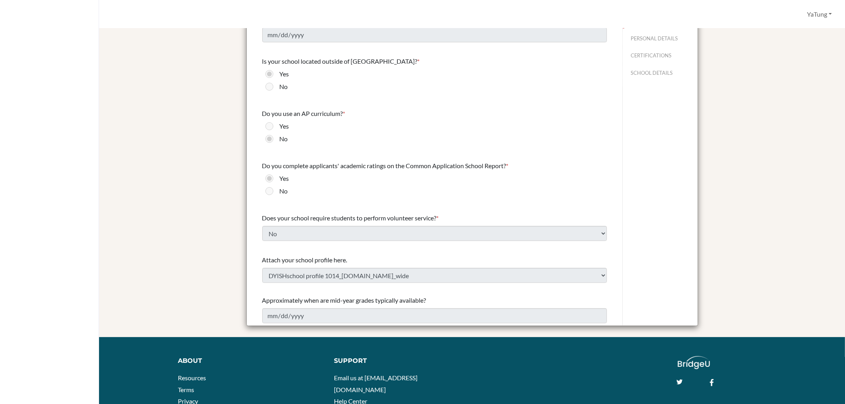
scroll to position [139, 0]
